Goal: Communication & Community: Ask a question

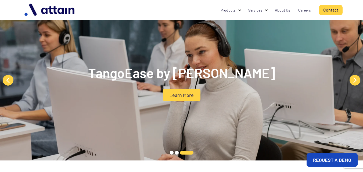
click at [332, 12] on link "Contact" at bounding box center [331, 10] width 24 height 10
click at [330, 12] on link "Contact" at bounding box center [331, 10] width 24 height 10
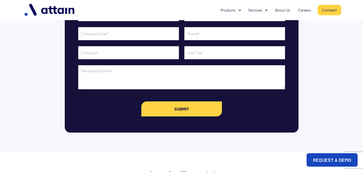
scroll to position [90, 0]
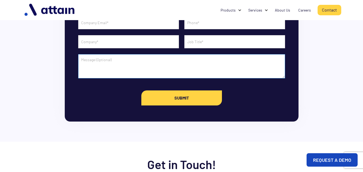
click at [106, 58] on textarea "Contact Form" at bounding box center [181, 66] width 207 height 24
paste textarea "I was checking out your location the other day, and would love an opportunity t…"
type textarea "I was checking out your location the other day, and would love an opportunity t…"
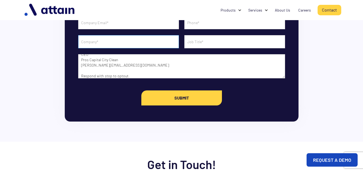
click at [112, 41] on input "Contact Form" at bounding box center [128, 41] width 101 height 13
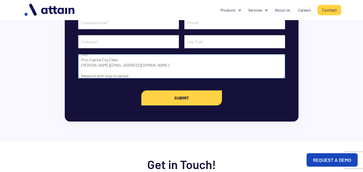
click at [124, 64] on textarea "I was checking out your location the other day, and would love an opportunity t…" at bounding box center [181, 66] width 207 height 24
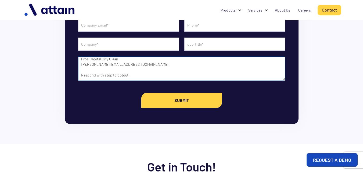
scroll to position [0, 0]
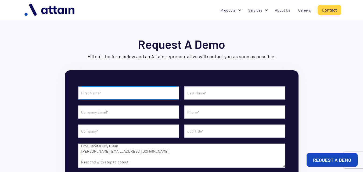
drag, startPoint x: 109, startPoint y: 91, endPoint x: 121, endPoint y: 99, distance: 13.9
click at [111, 91] on input "Contact Form" at bounding box center [128, 93] width 101 height 13
type input "Shauntel"
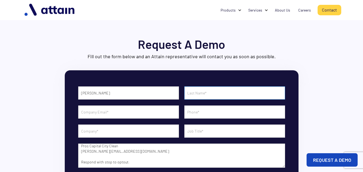
type input "Clark"
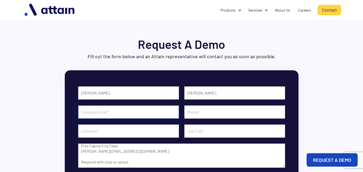
type input "shauntel@proscapitalcityclean.com"
type input "9728601729"
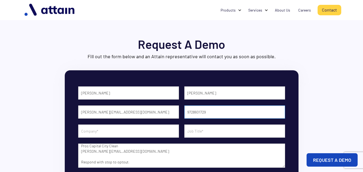
type input "Pros Capital City Clean"
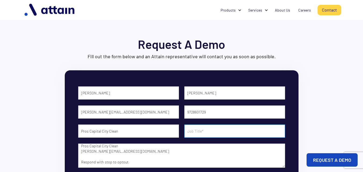
drag, startPoint x: 194, startPoint y: 135, endPoint x: 242, endPoint y: 97, distance: 61.5
click at [194, 135] on input "Contact Form" at bounding box center [234, 131] width 101 height 13
paste input "CEO"
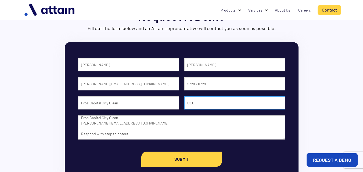
scroll to position [90, 0]
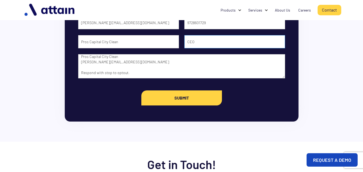
type input "CEO"
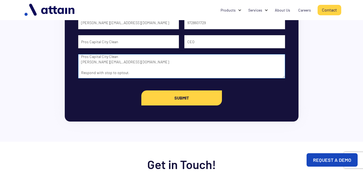
click at [148, 75] on textarea "I was checking out your location the other day, and would love an opportunity t…" at bounding box center [181, 66] width 207 height 24
click at [168, 96] on input "Submit" at bounding box center [181, 98] width 81 height 15
type input "Please wait..."
